Goal: Find specific page/section: Find specific page/section

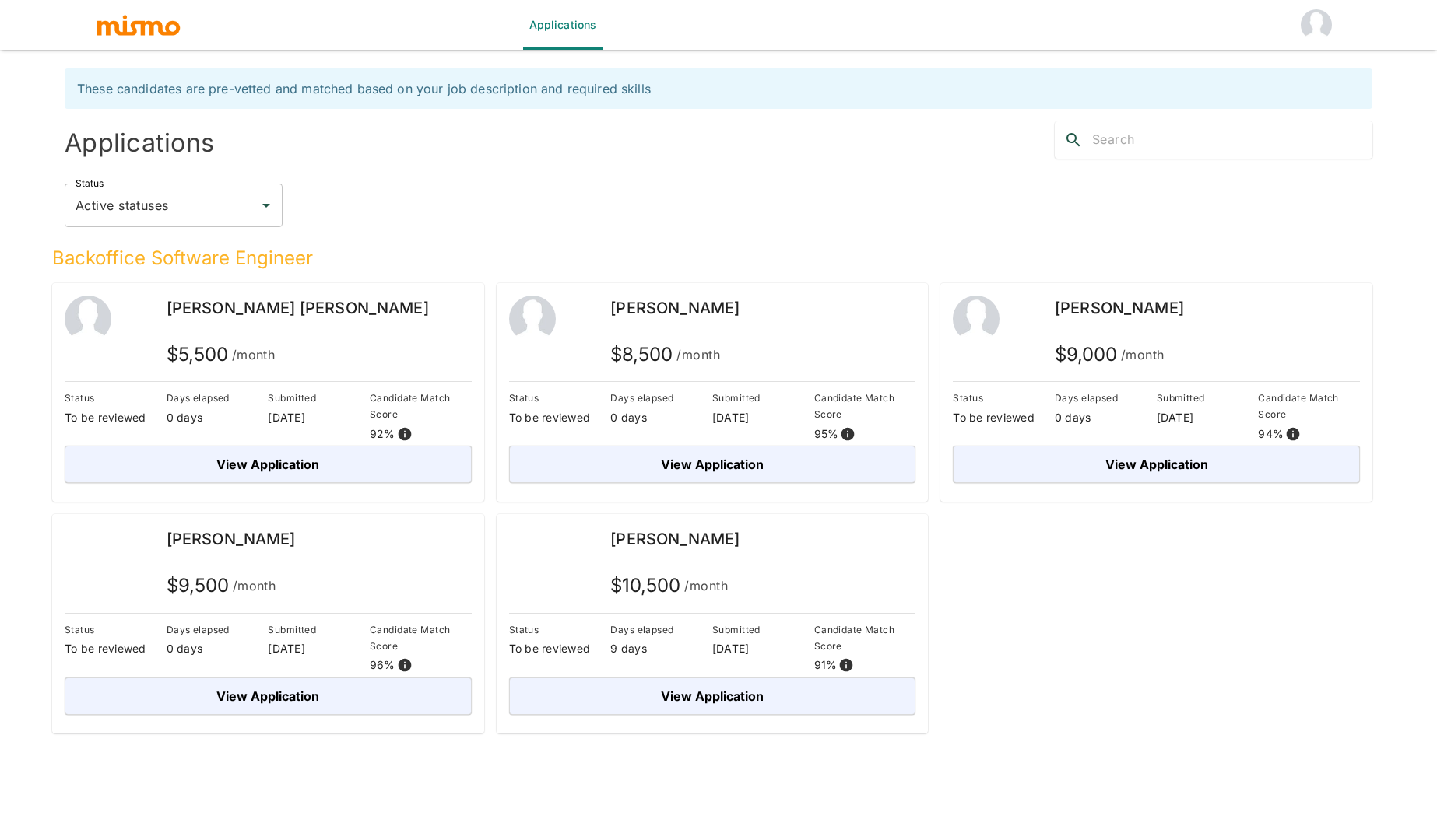
scroll to position [37, 0]
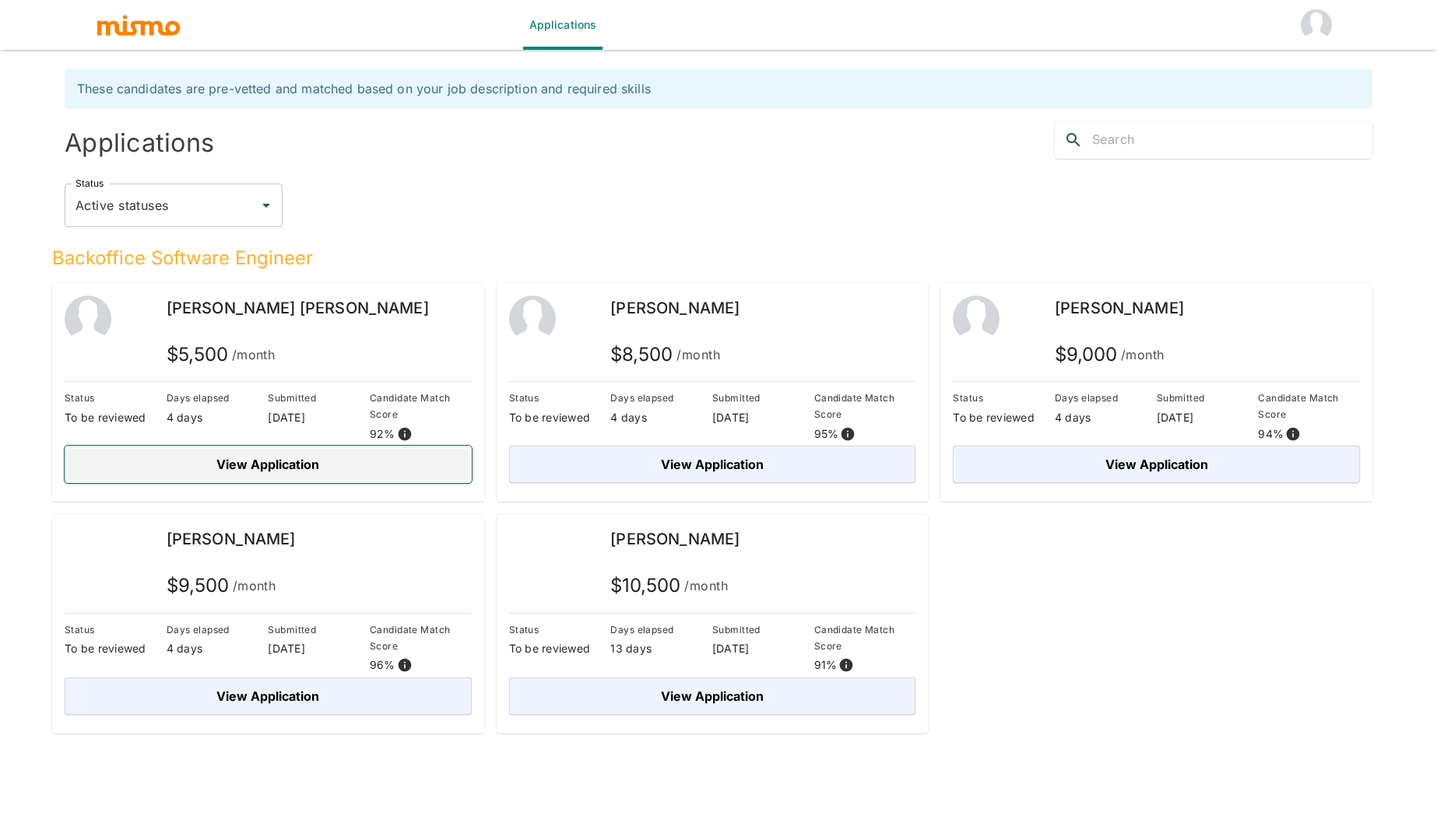
click at [274, 470] on button "View Application" at bounding box center [267, 464] width 407 height 37
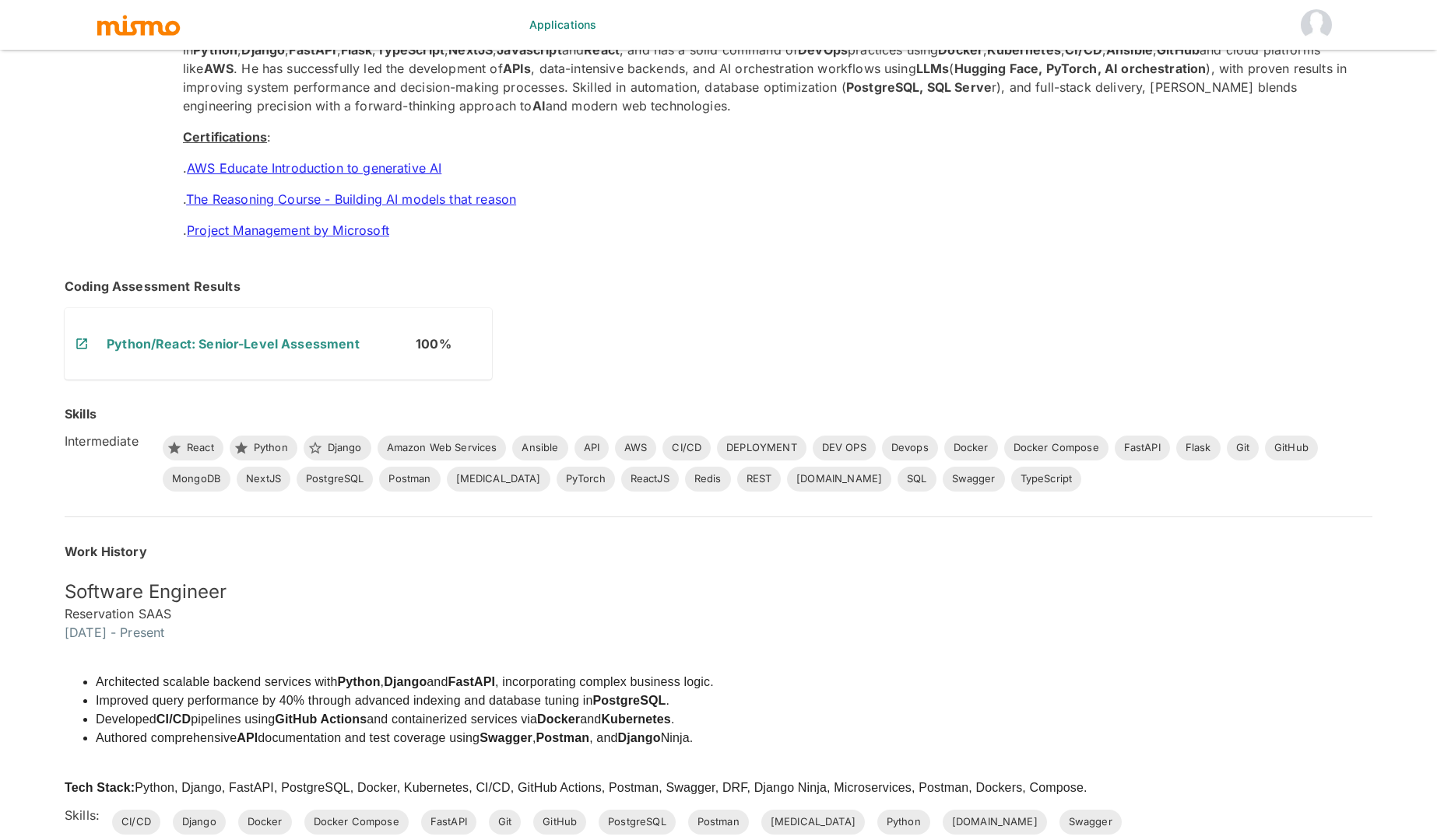
scroll to position [434, 0]
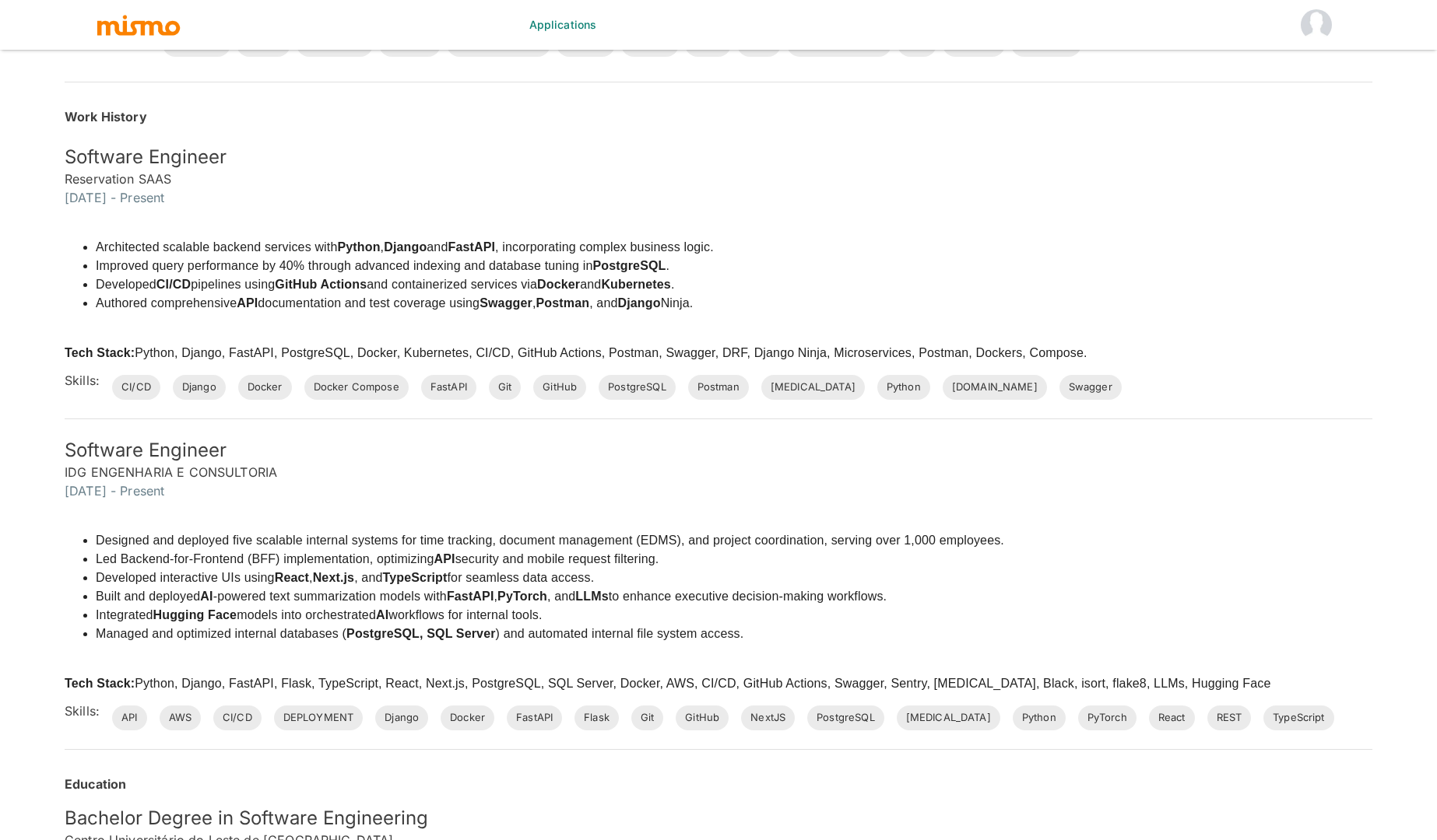
scroll to position [37, 0]
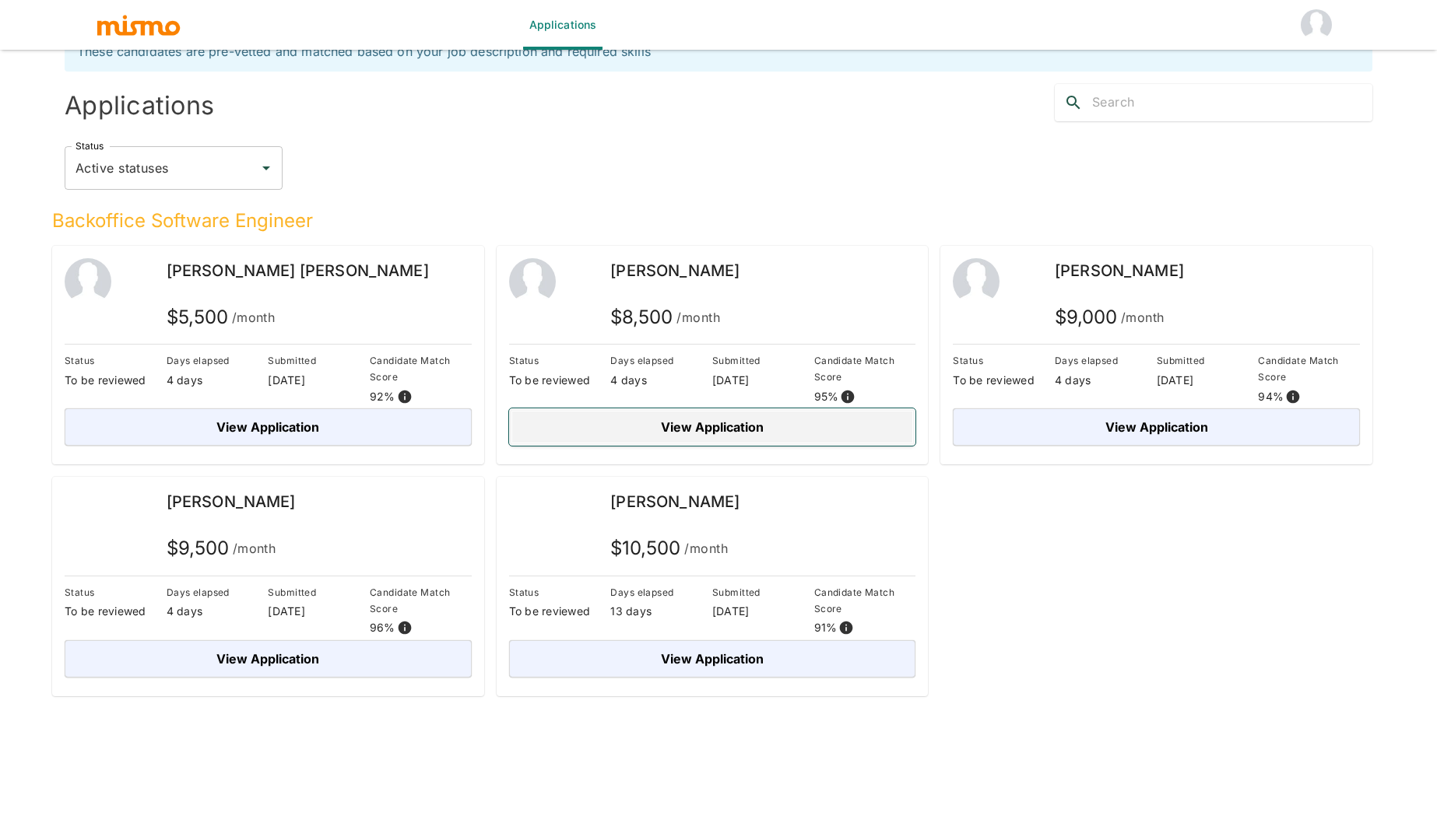
click at [651, 431] on button "View Application" at bounding box center [712, 427] width 407 height 37
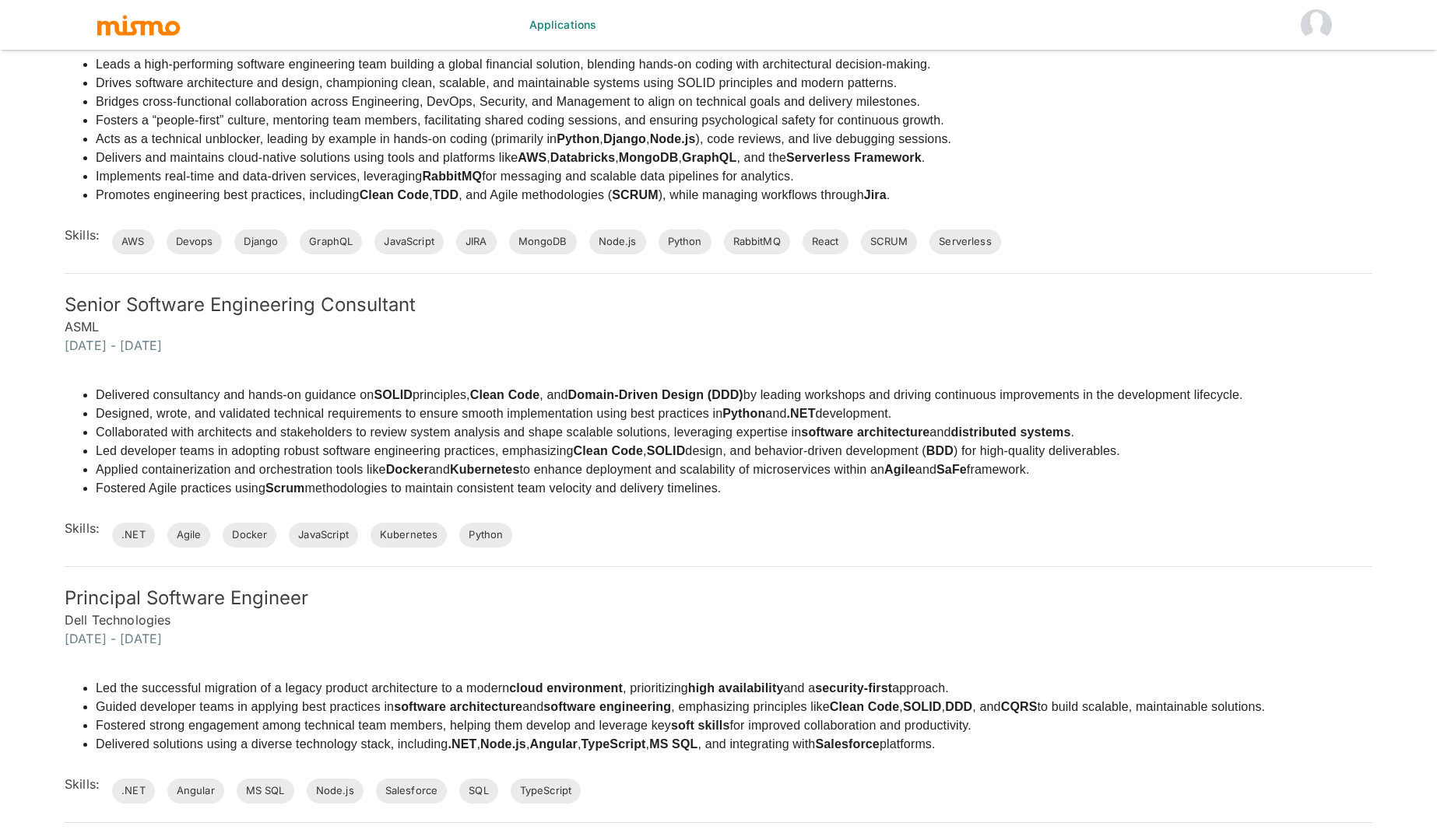
scroll to position [592, 0]
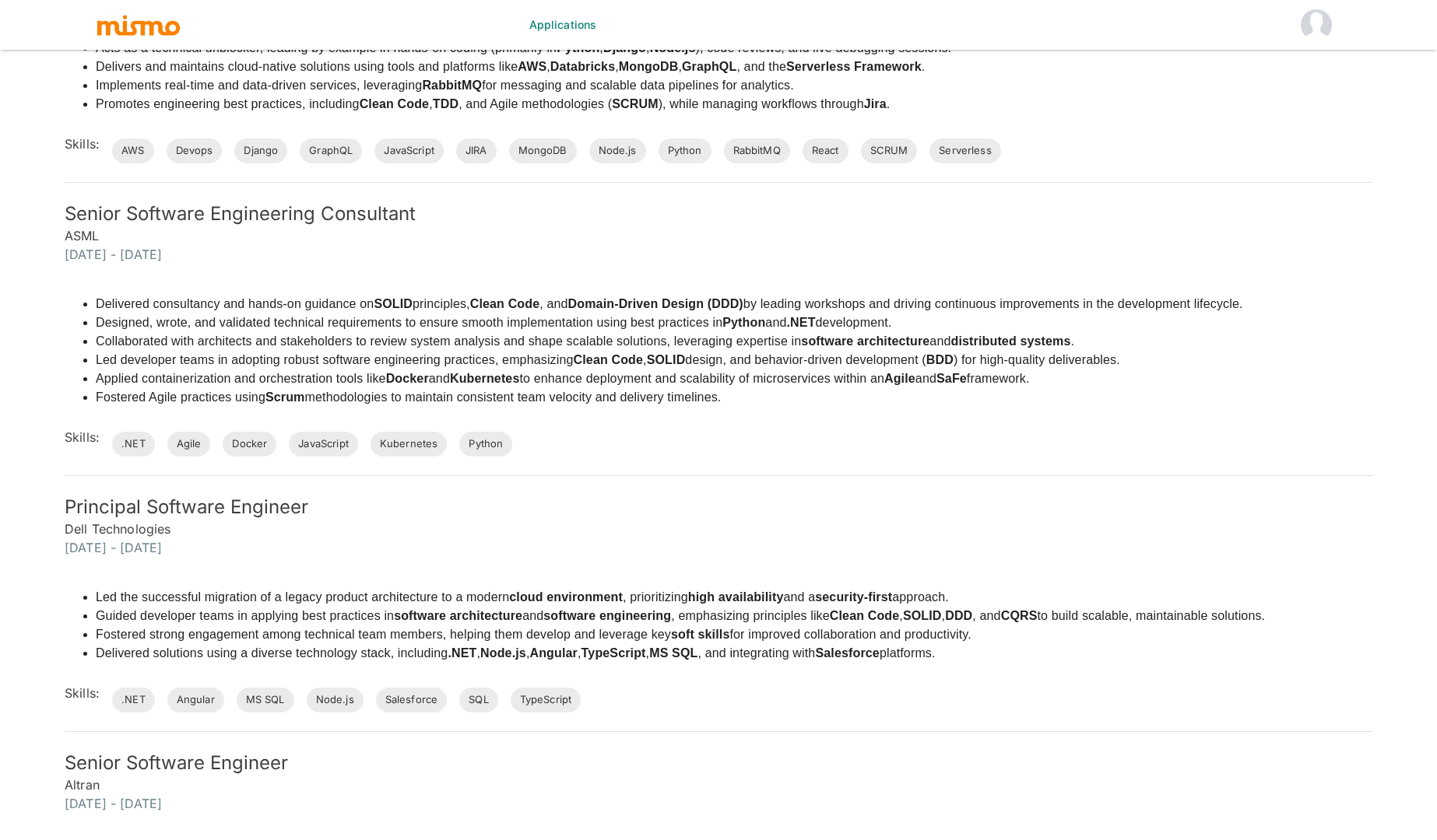
scroll to position [37, 0]
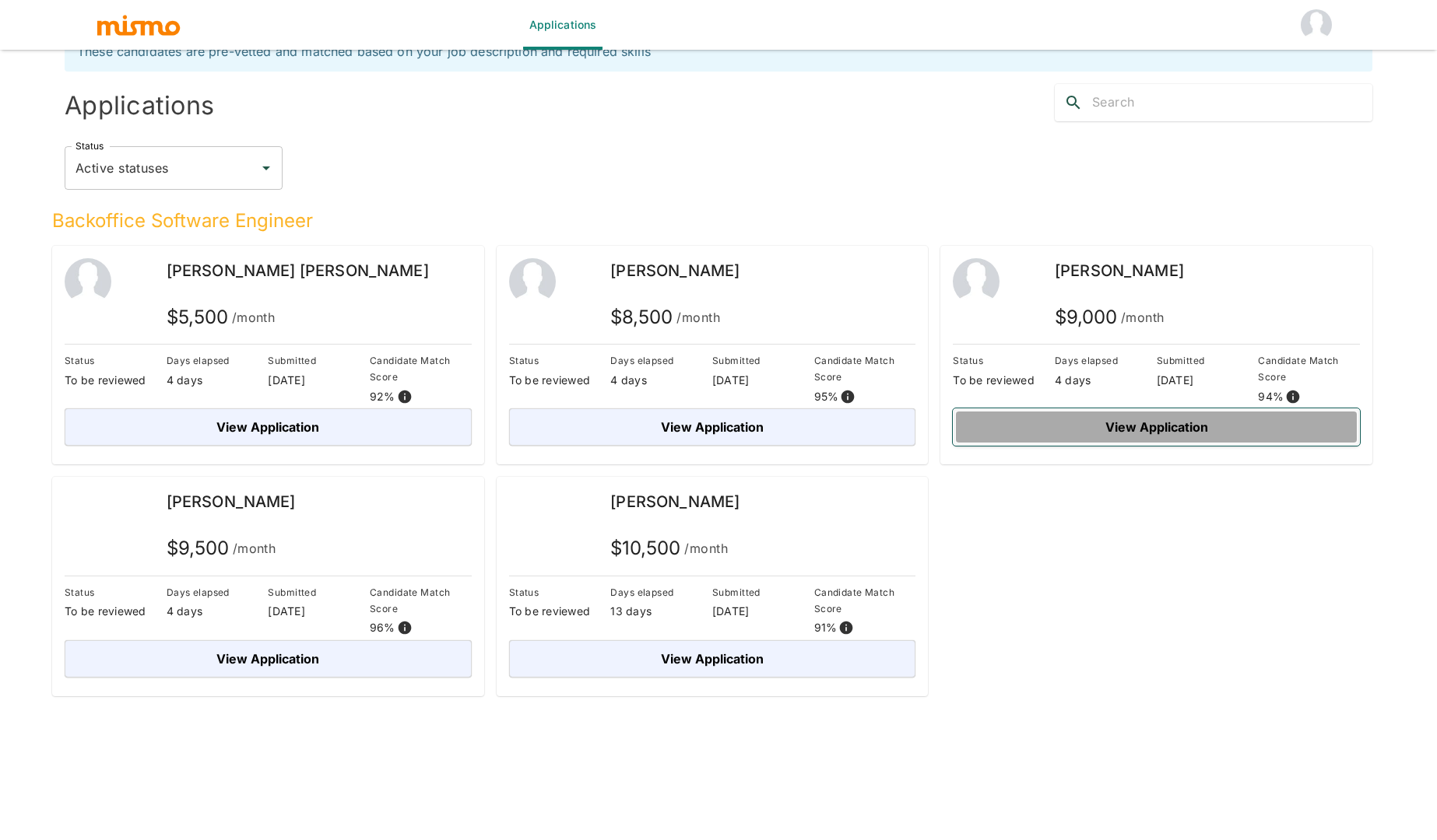
click at [1148, 426] on button "View Application" at bounding box center [1156, 427] width 407 height 37
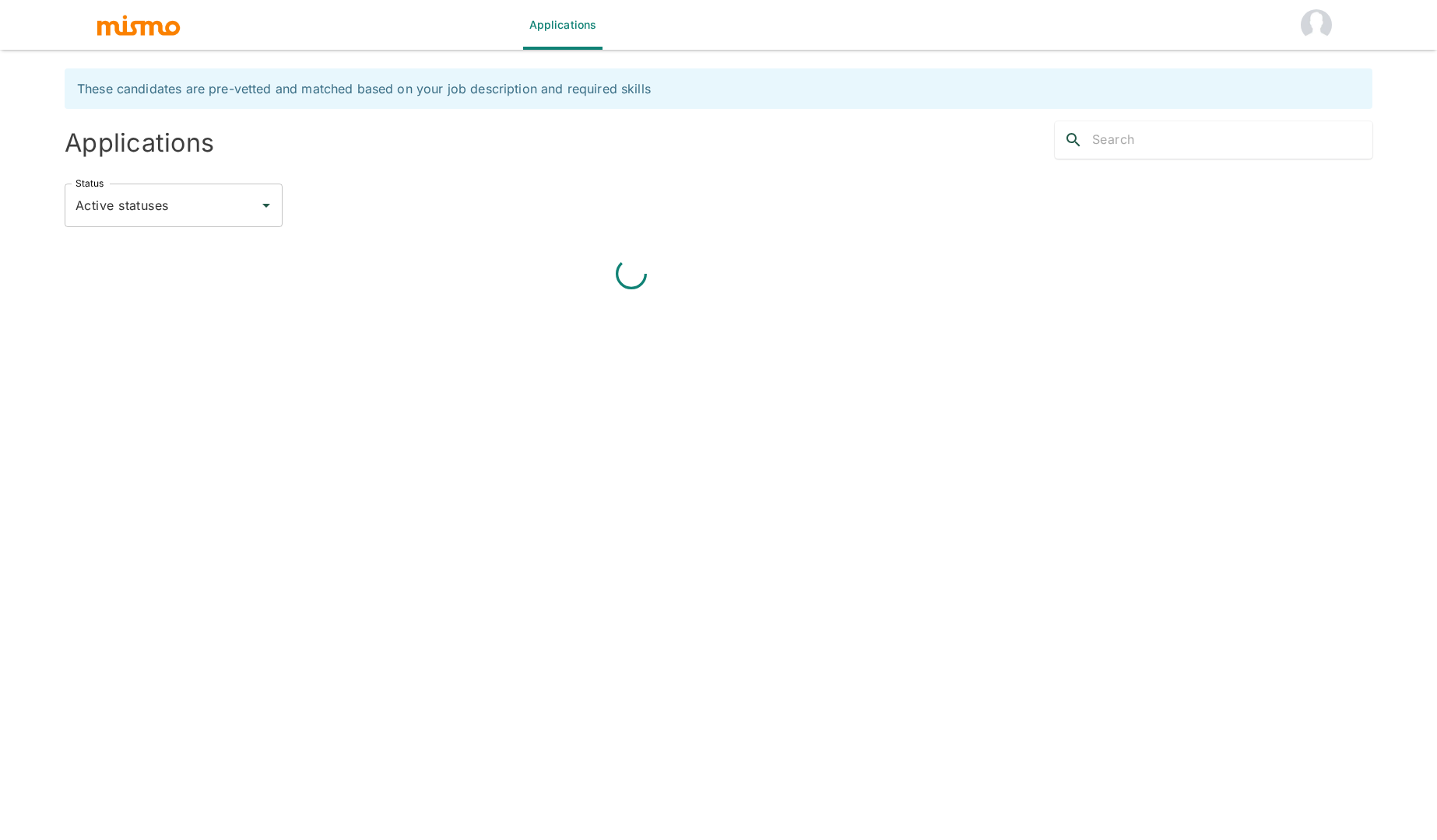
scroll to position [37, 0]
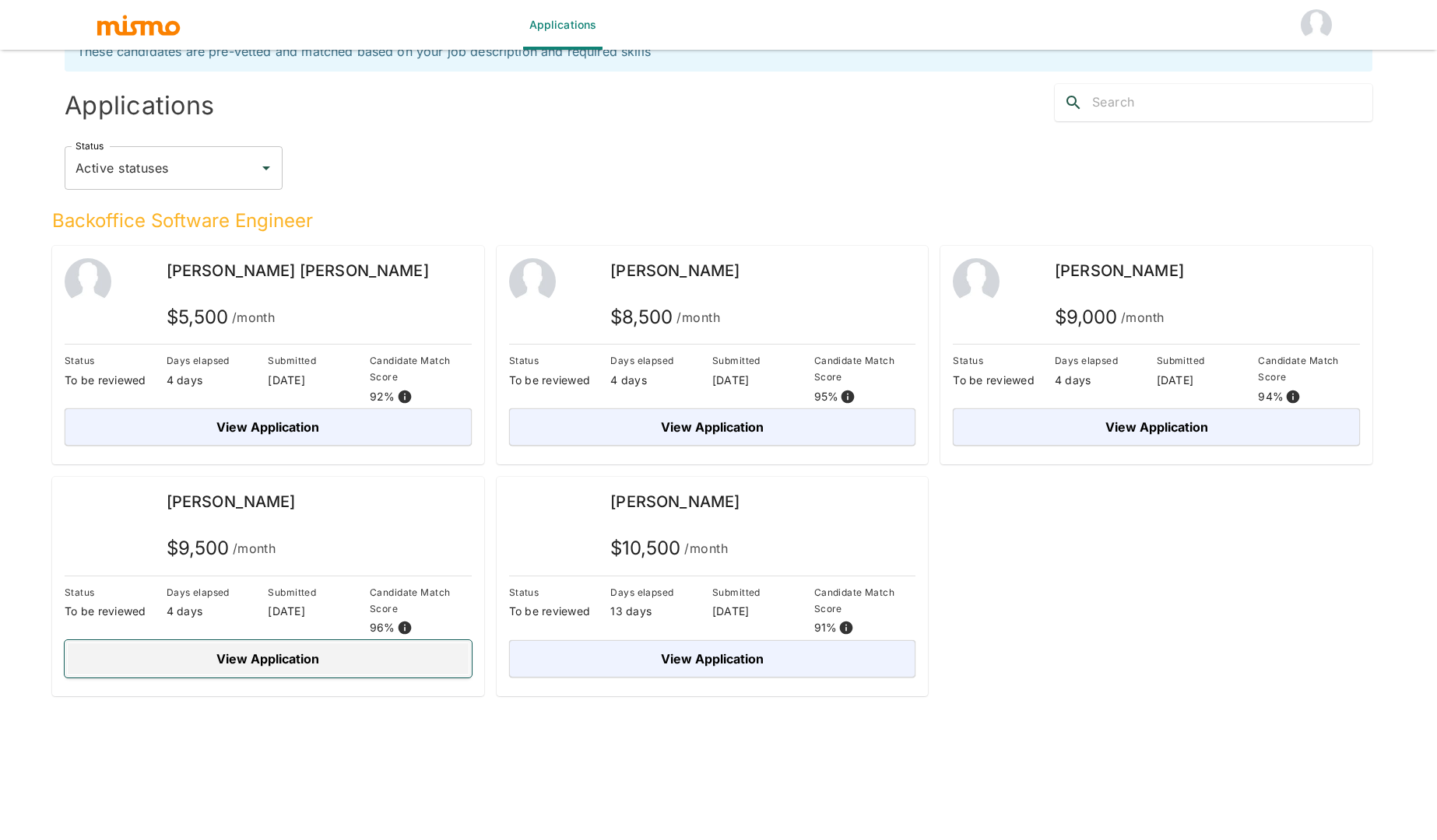
click at [218, 648] on button "View Application" at bounding box center [267, 659] width 407 height 37
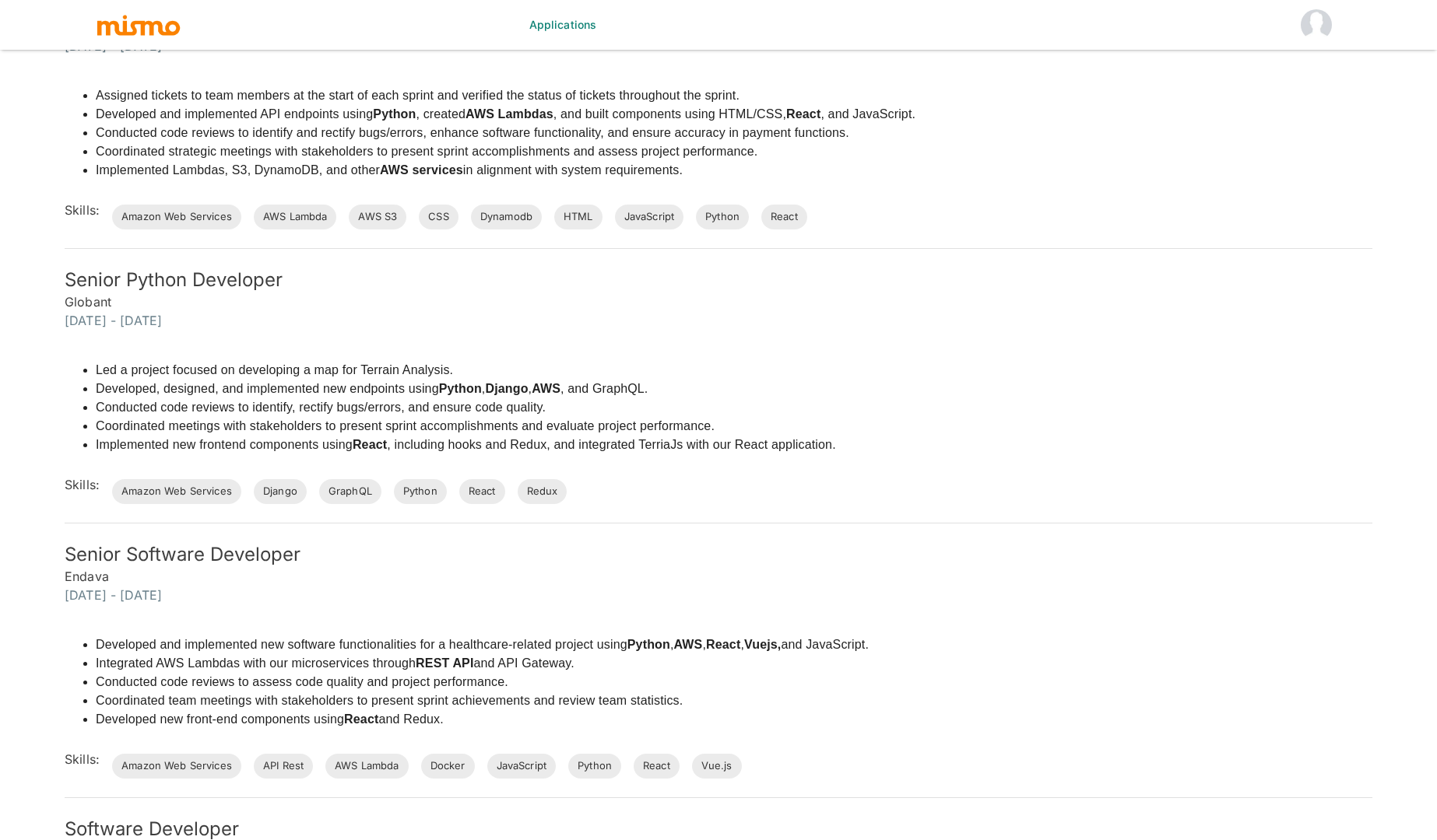
scroll to position [994, 0]
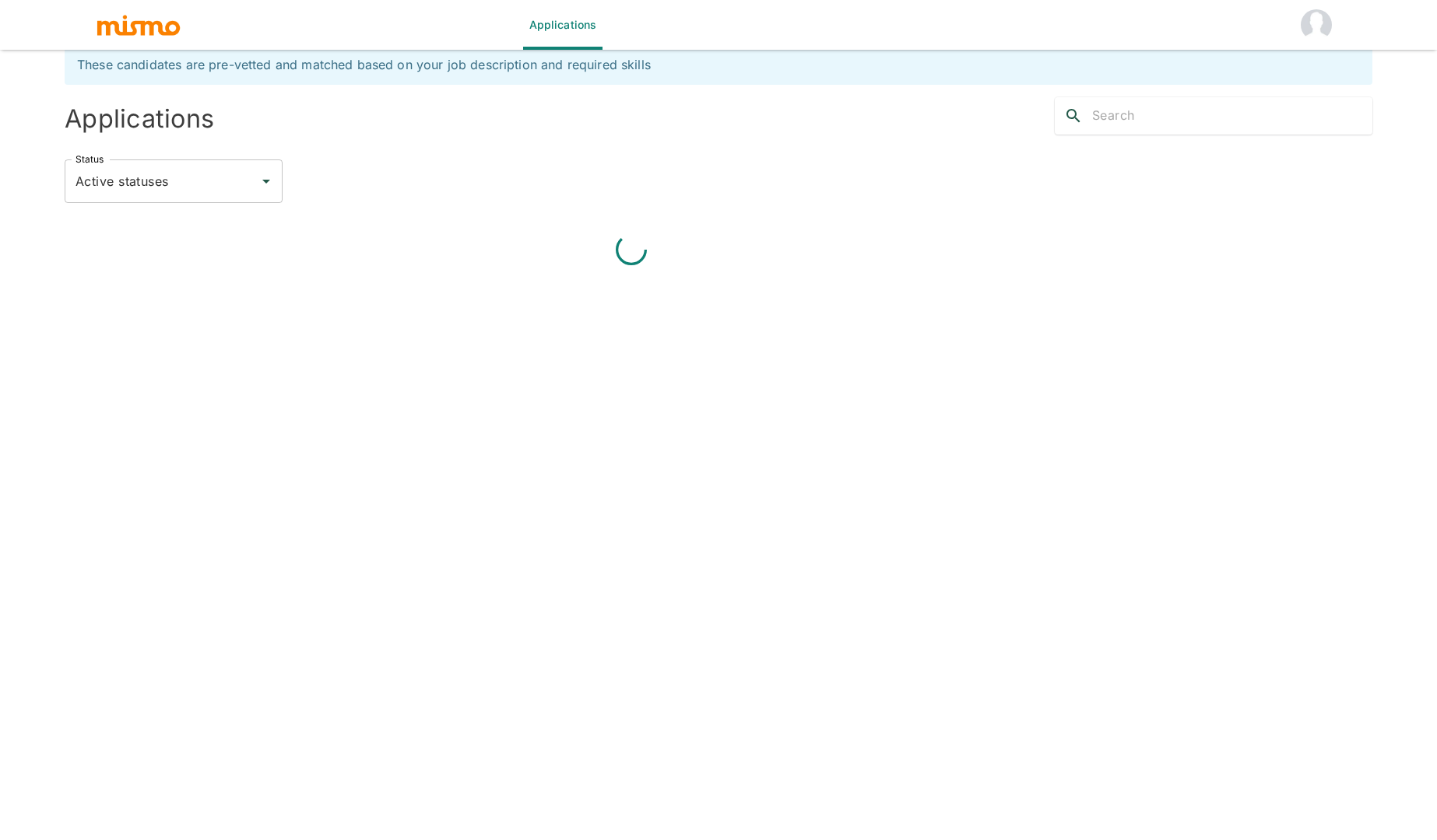
scroll to position [37, 0]
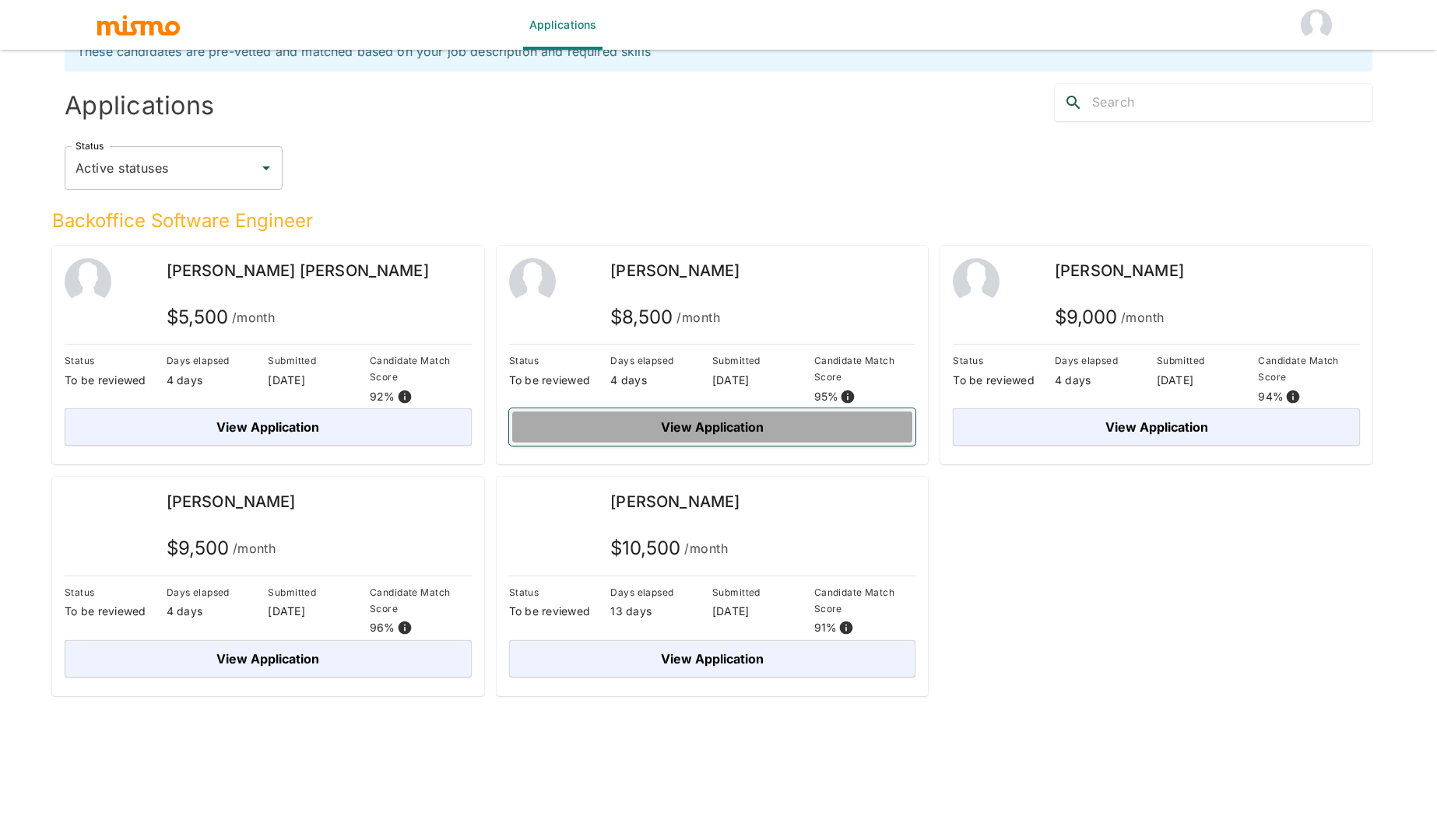
click at [659, 418] on button "View Application" at bounding box center [712, 427] width 407 height 37
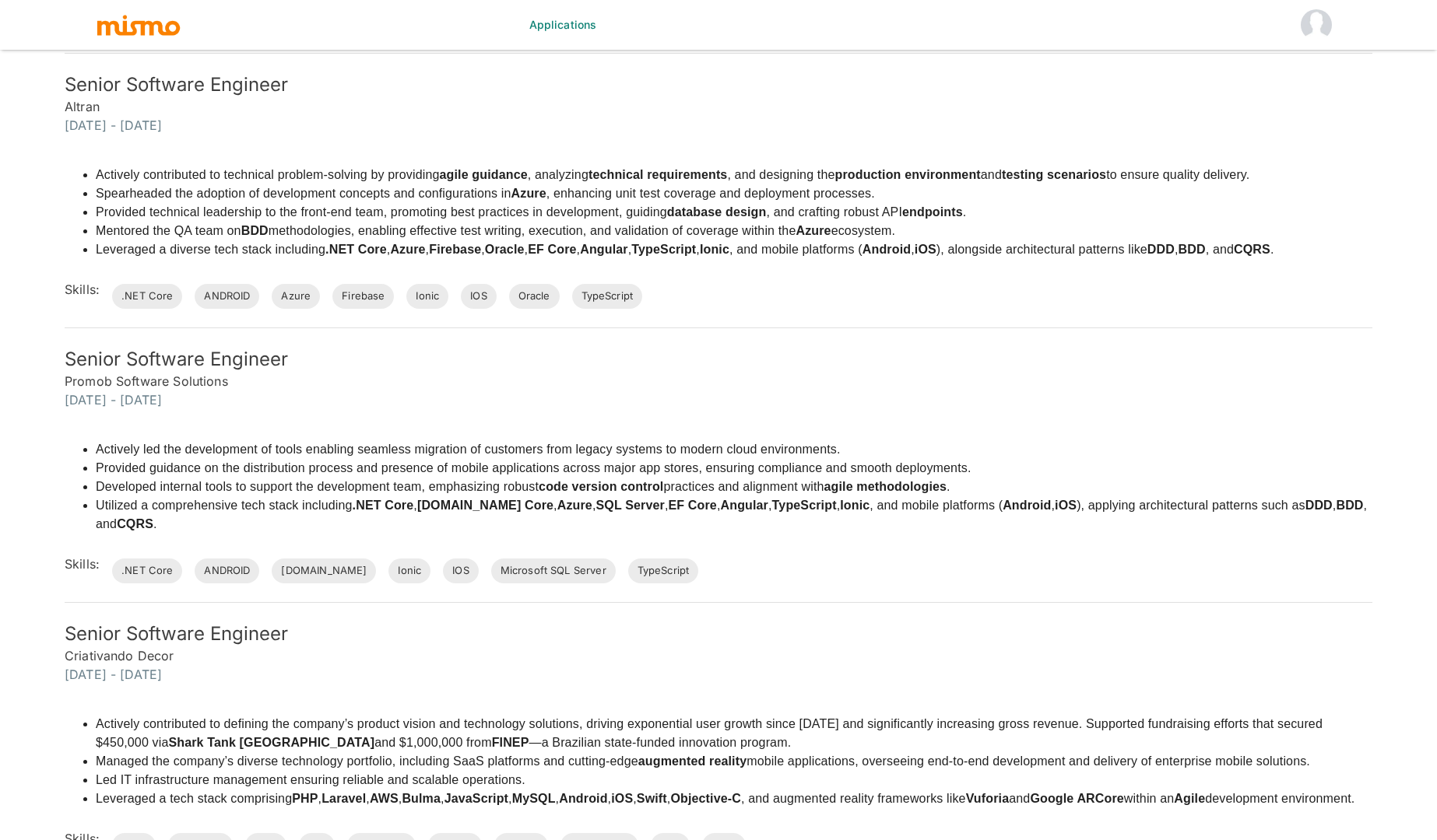
scroll to position [1272, 0]
